Goal: Task Accomplishment & Management: Use online tool/utility

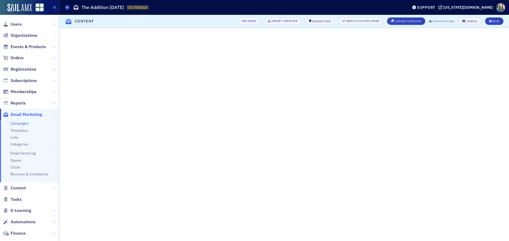
scroll to position [71, 0]
click at [488, 20] on button "Save" at bounding box center [494, 20] width 18 height 7
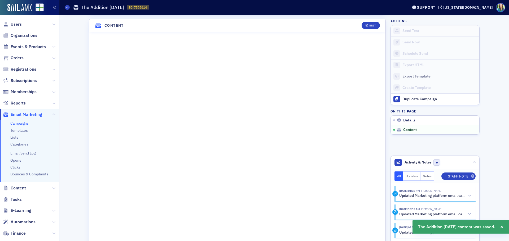
scroll to position [274, 0]
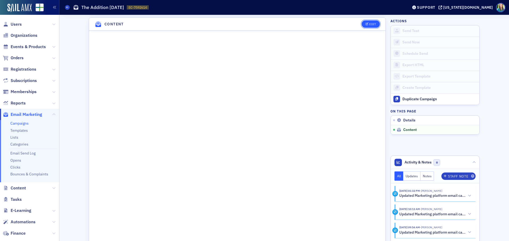
click at [374, 23] on div "Edit" at bounding box center [372, 24] width 7 height 3
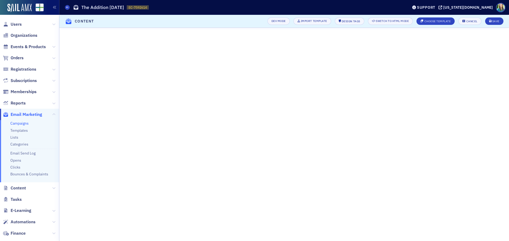
scroll to position [54, 0]
click at [492, 21] on span "Save" at bounding box center [494, 21] width 10 height 3
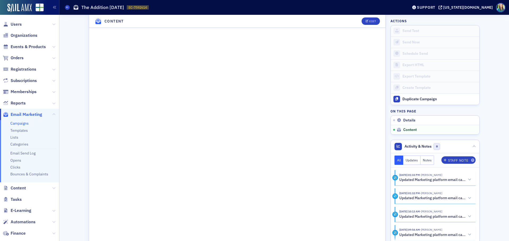
scroll to position [391, 0]
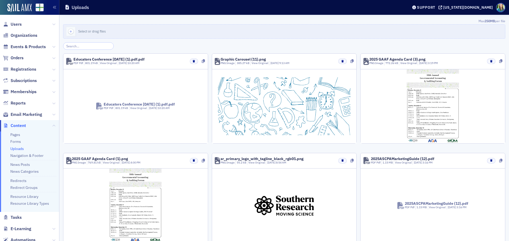
scroll to position [19, 0]
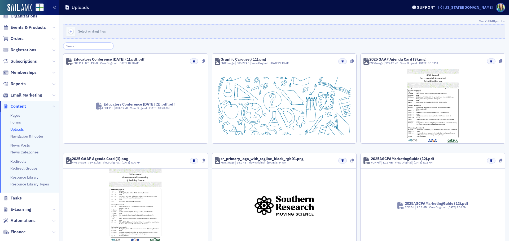
click at [442, 8] on icon at bounding box center [440, 8] width 4 height 4
